Goal: Check status: Check status

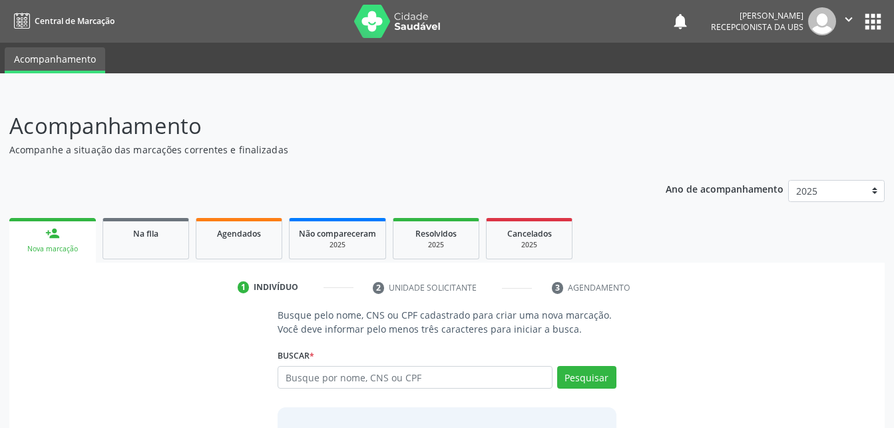
scroll to position [67, 0]
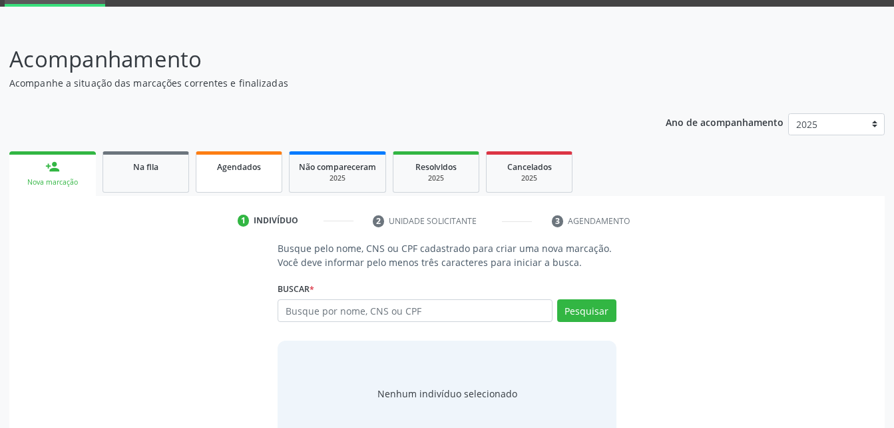
click at [225, 168] on span "Agendados" at bounding box center [239, 166] width 44 height 11
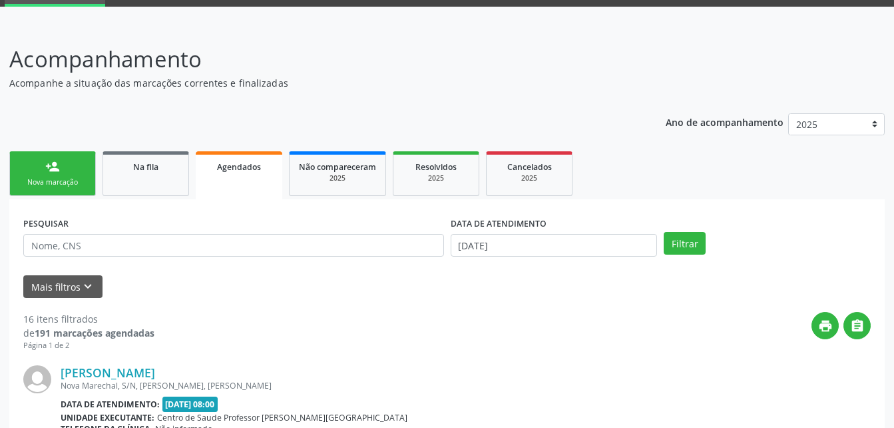
scroll to position [133, 0]
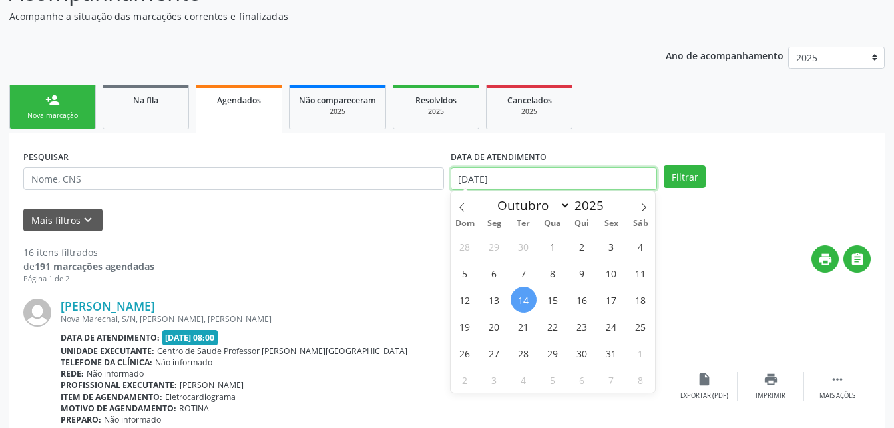
click at [543, 178] on input "[DATE]" at bounding box center [554, 178] width 207 height 23
click at [550, 298] on span "15" at bounding box center [553, 299] width 26 height 26
type input "[DATE]"
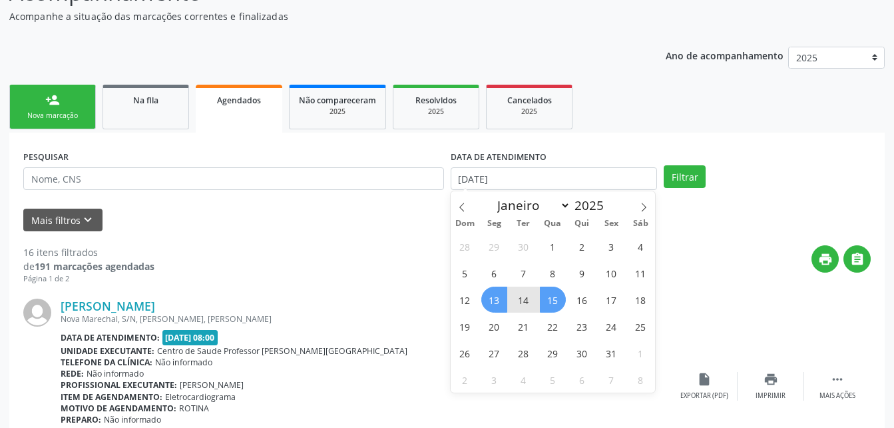
click at [504, 304] on span "13" at bounding box center [494, 299] width 26 height 26
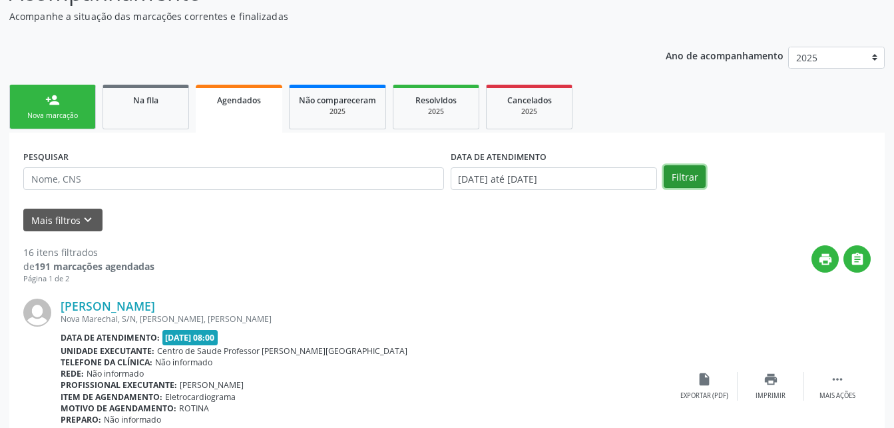
click at [678, 172] on button "Filtrar" at bounding box center [685, 176] width 42 height 23
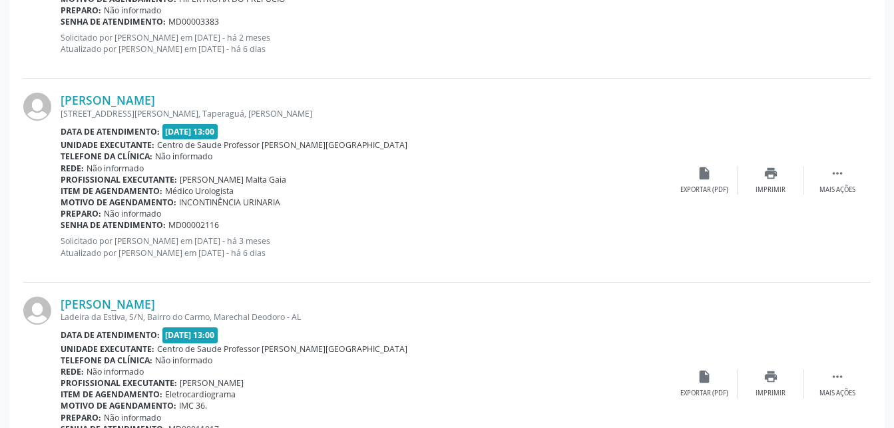
scroll to position [3116, 0]
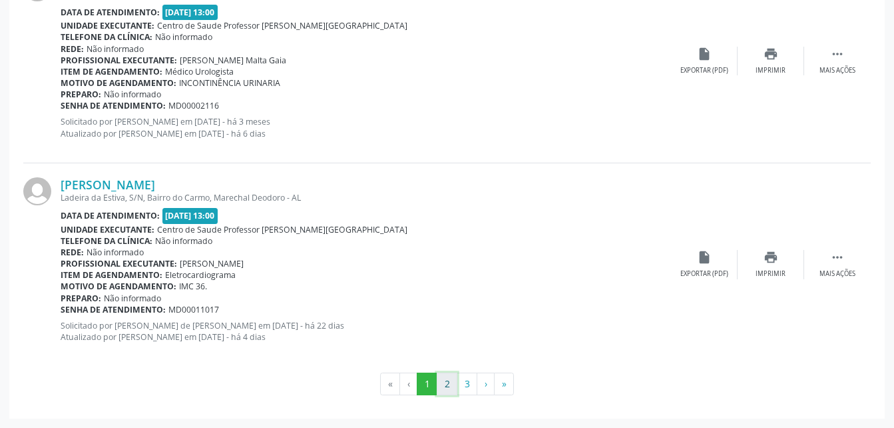
click at [449, 390] on button "2" at bounding box center [447, 383] width 21 height 23
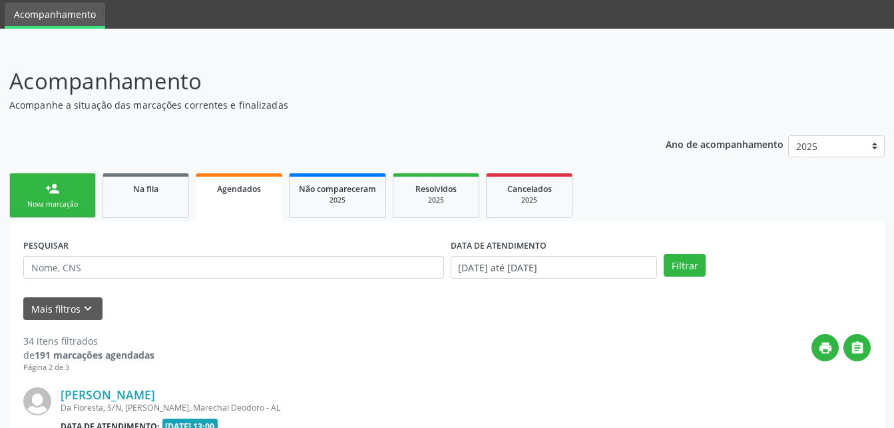
scroll to position [3102, 0]
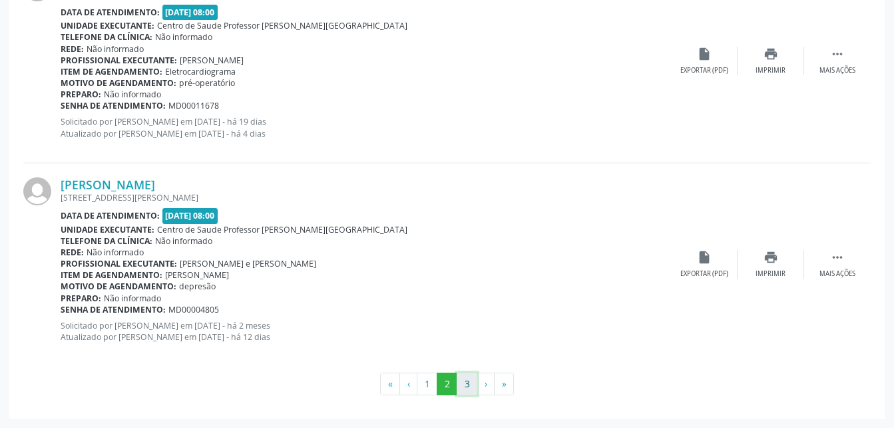
click at [475, 383] on button "3" at bounding box center [467, 383] width 21 height 23
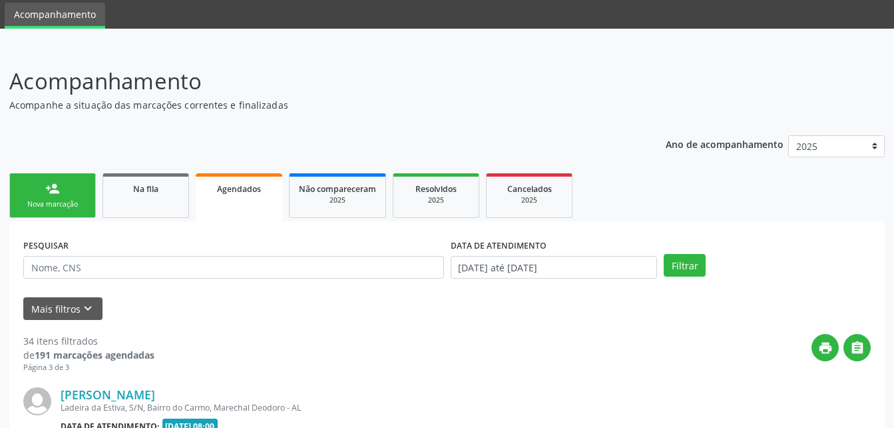
scroll to position [864, 0]
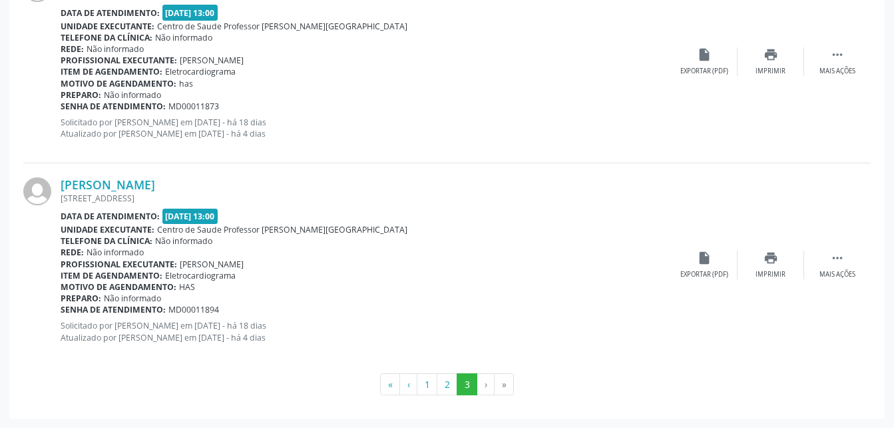
click at [487, 385] on li "›" at bounding box center [485, 384] width 17 height 23
click at [482, 382] on li "›" at bounding box center [485, 384] width 17 height 23
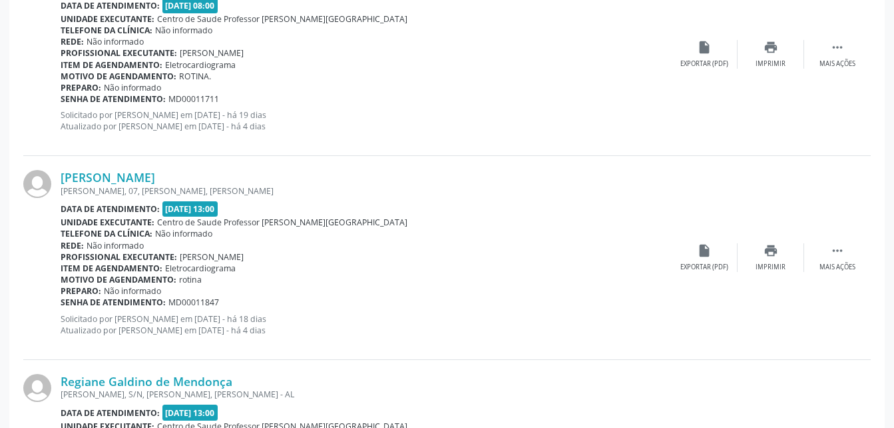
scroll to position [598, 0]
